Goal: Find specific page/section: Find specific page/section

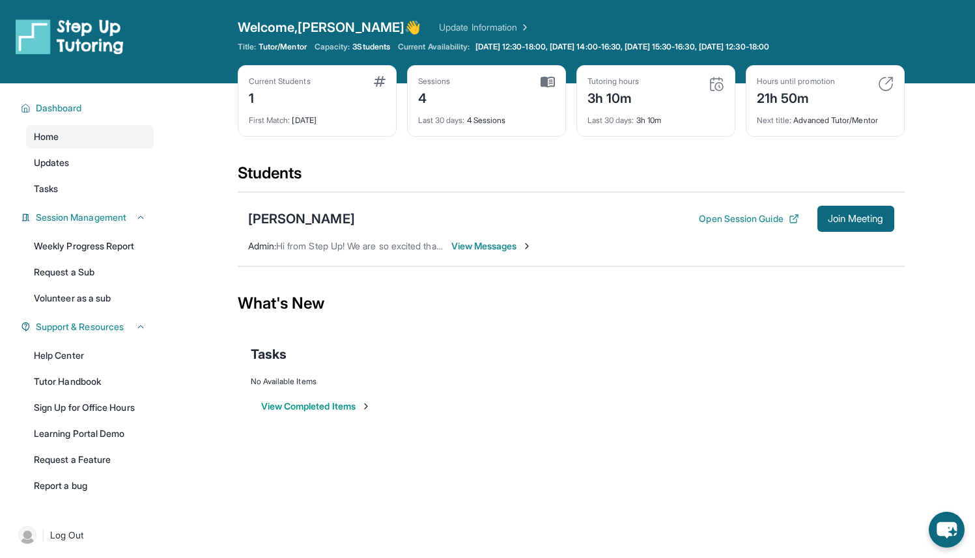
click at [374, 50] on span "3 Students" at bounding box center [371, 47] width 38 height 10
